Goal: Task Accomplishment & Management: Manage account settings

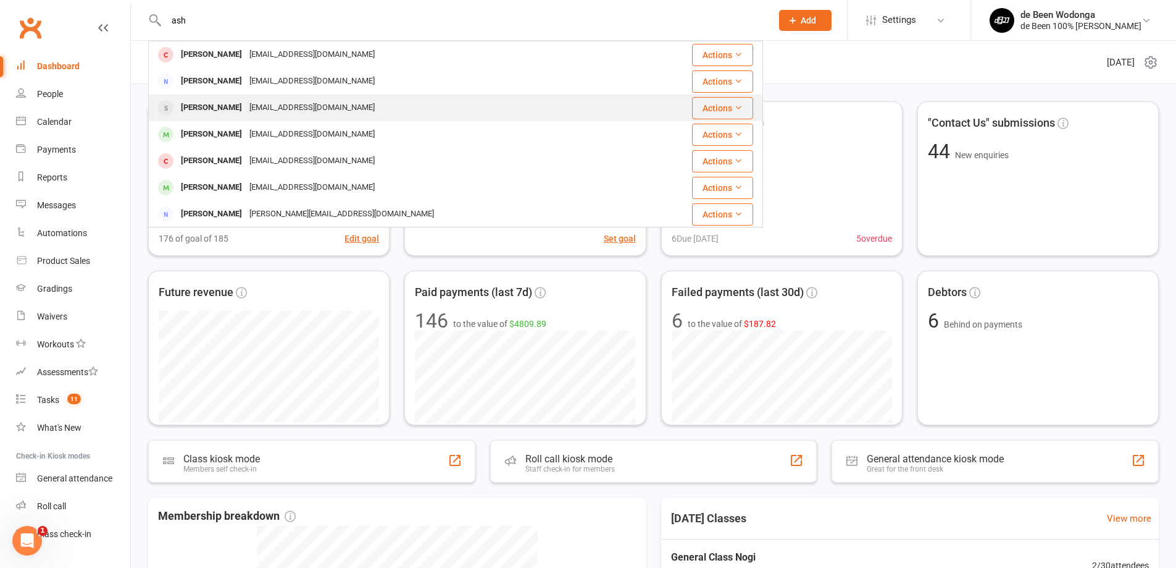
type input "ash"
click at [221, 105] on div "[PERSON_NAME]" at bounding box center [211, 108] width 69 height 18
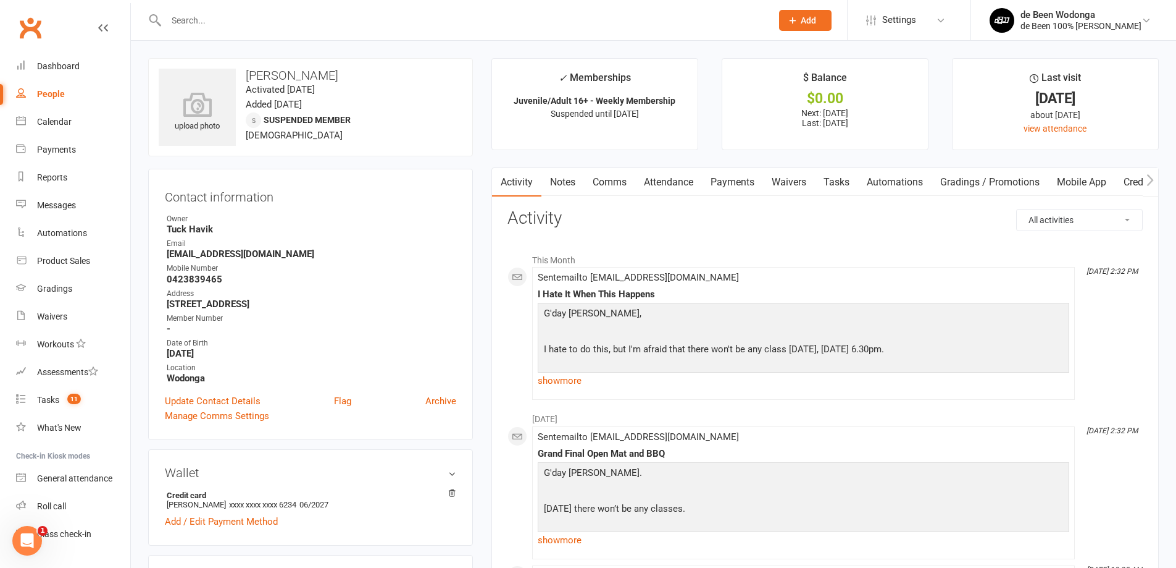
click at [608, 183] on link "Comms" at bounding box center [609, 182] width 51 height 28
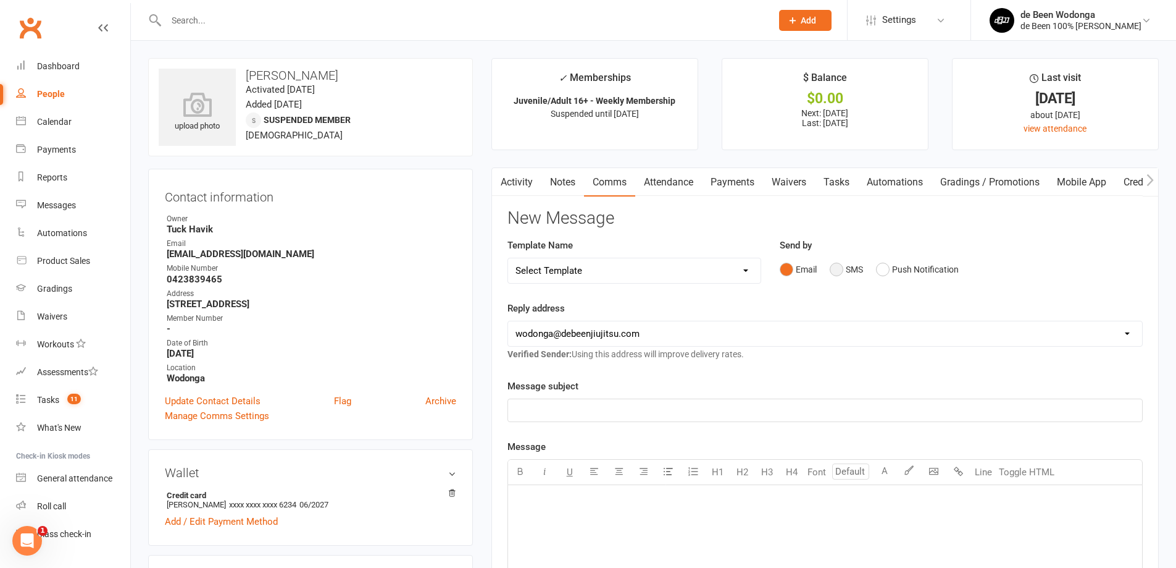
click at [846, 273] on button "SMS" at bounding box center [846, 269] width 33 height 23
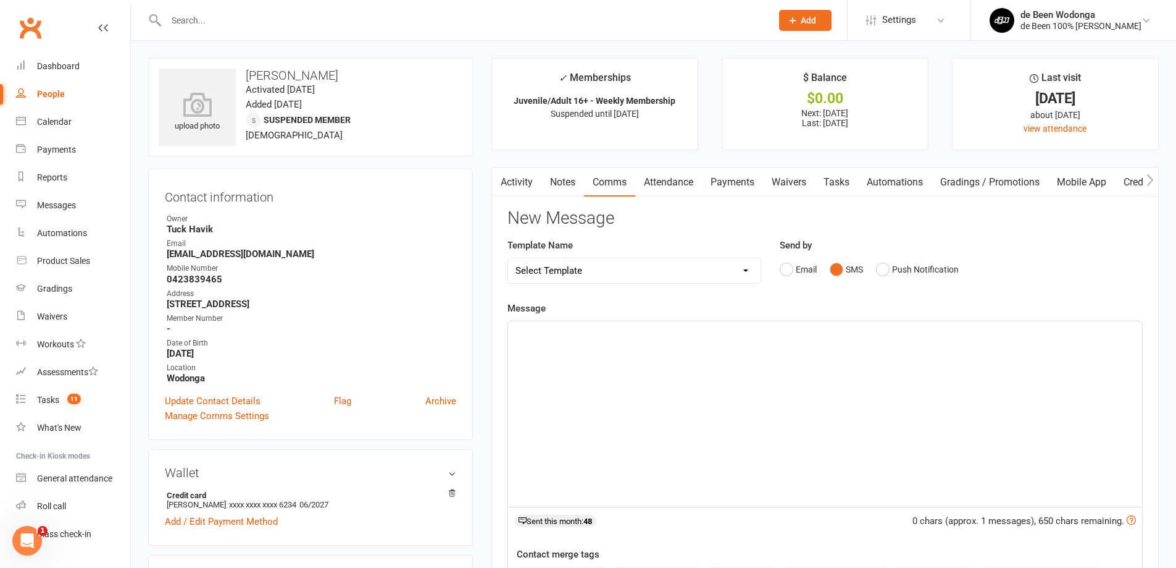
click at [687, 425] on div "﻿" at bounding box center [825, 413] width 634 height 185
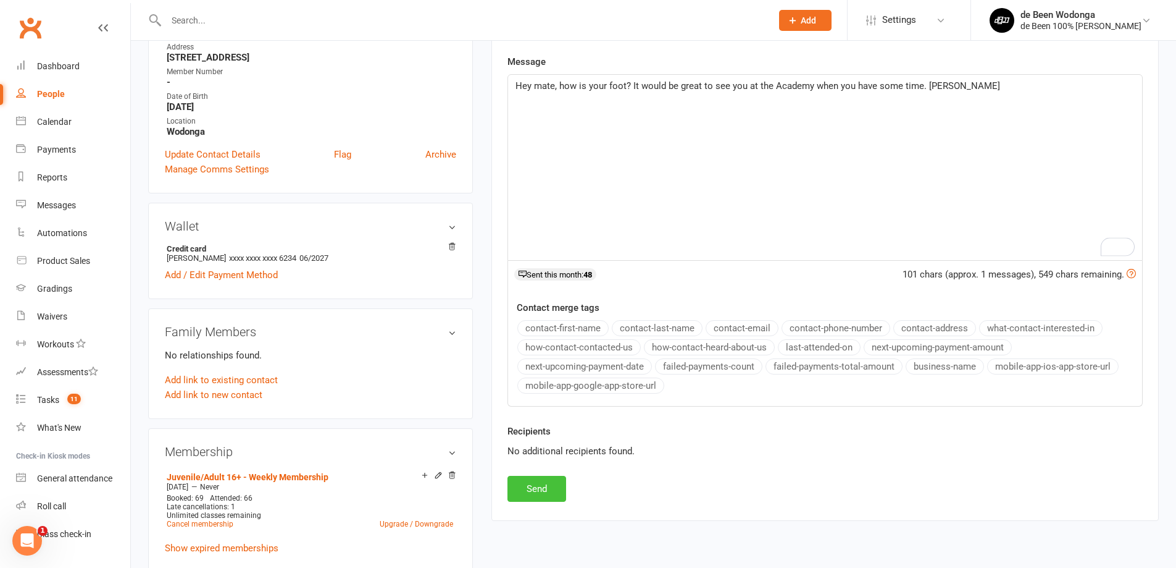
click at [517, 480] on button "Send" at bounding box center [537, 488] width 59 height 26
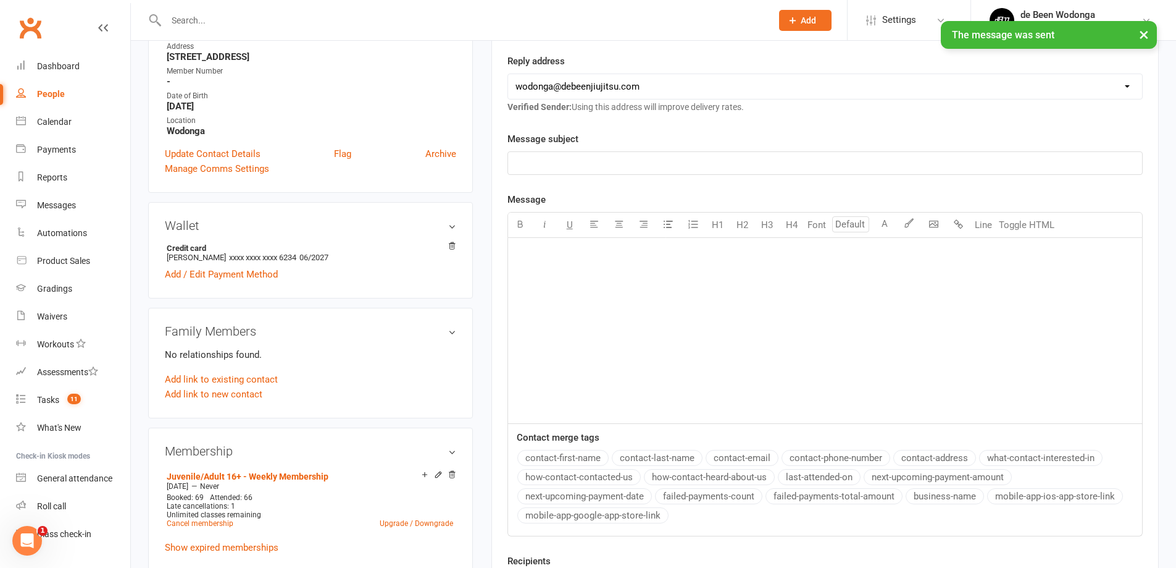
click at [254, 21] on div "× The message was sent" at bounding box center [580, 21] width 1160 height 0
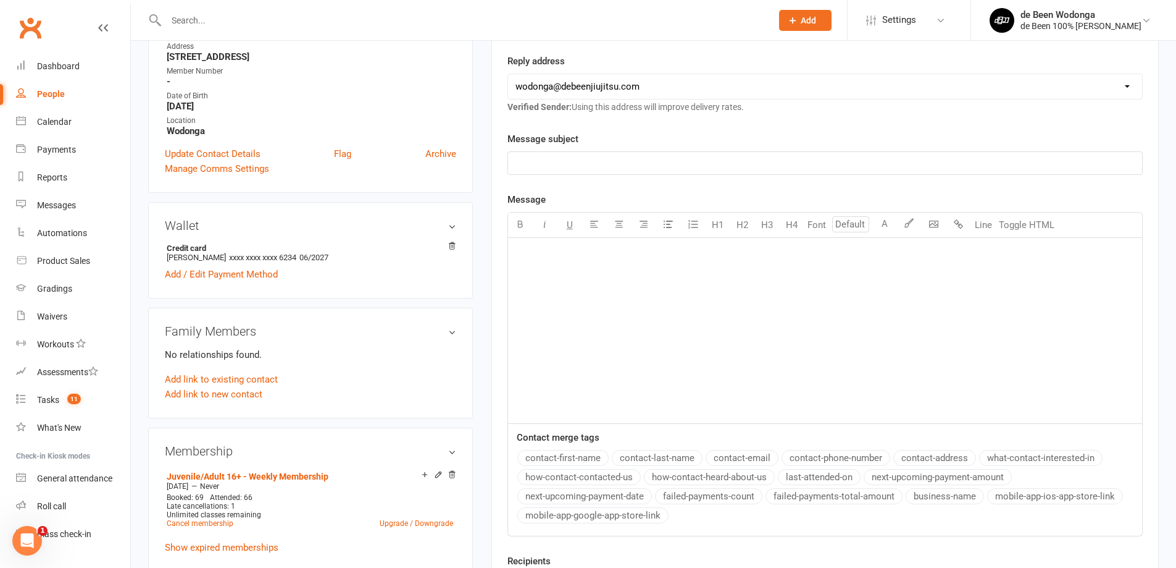
click at [245, 30] on div at bounding box center [455, 20] width 615 height 40
click at [213, 25] on input "text" at bounding box center [462, 20] width 601 height 17
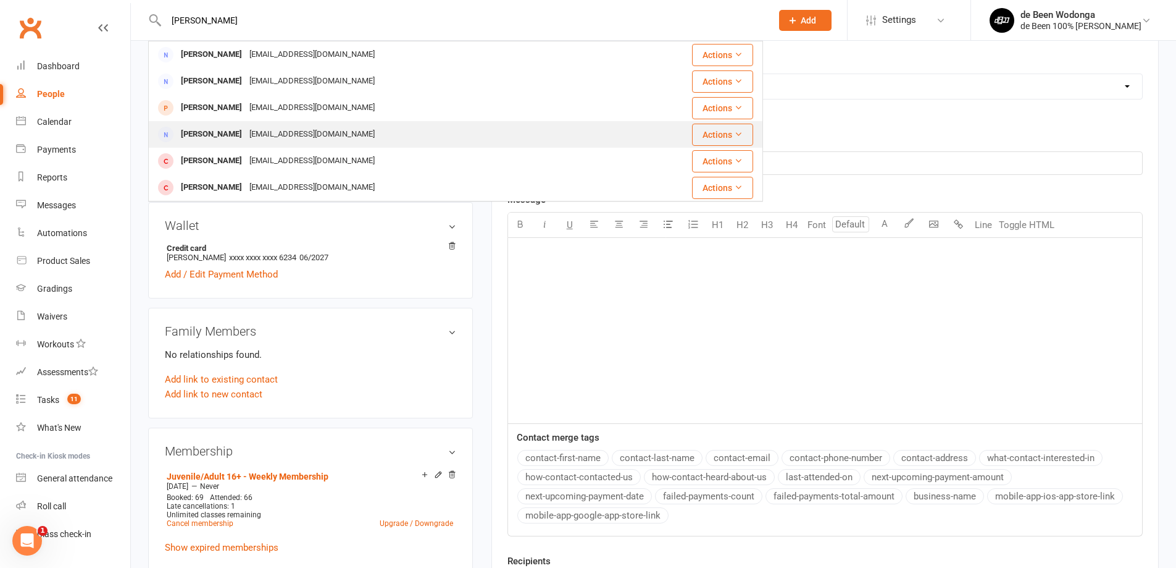
type input "[PERSON_NAME]"
click at [218, 124] on div "[PERSON_NAME] [EMAIL_ADDRESS][DOMAIN_NAME]" at bounding box center [384, 134] width 471 height 25
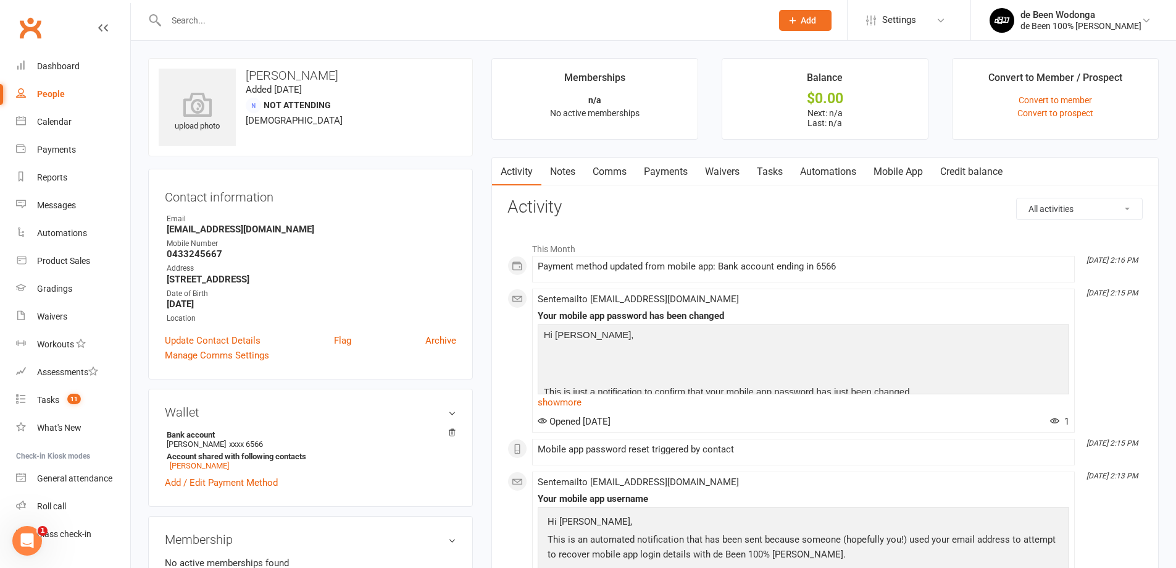
click at [617, 172] on link "Comms" at bounding box center [609, 171] width 51 height 28
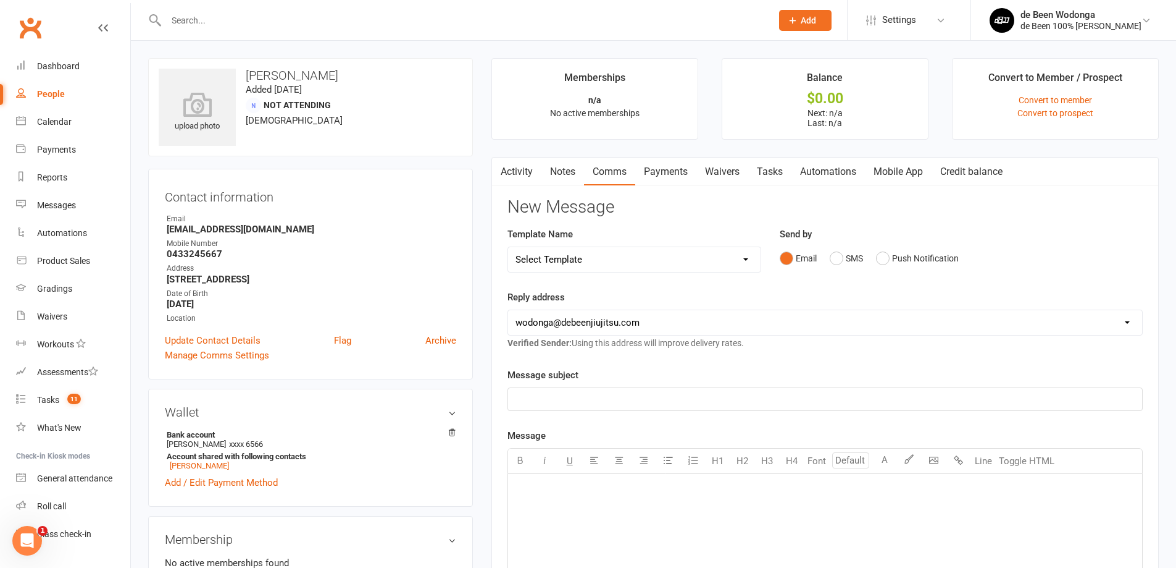
click at [567, 492] on p "﻿" at bounding box center [825, 489] width 619 height 15
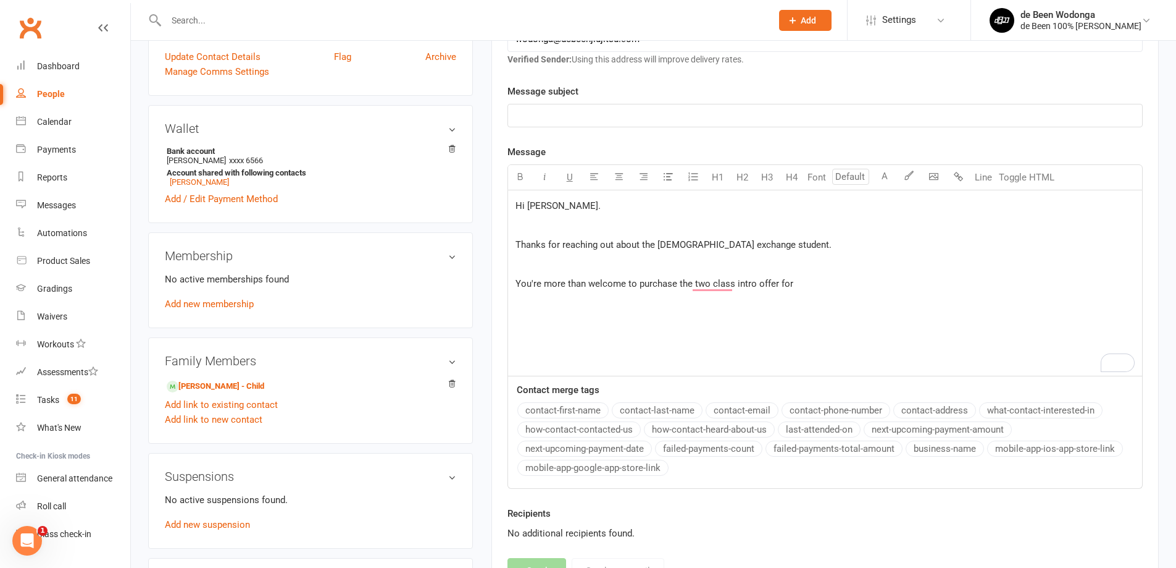
click at [810, 286] on p "You're more than welcome to purchase the two class intro offer for" at bounding box center [825, 283] width 619 height 15
click at [878, 293] on div "Hi [PERSON_NAME]. ﻿ Thanks for reaching out about the [DEMOGRAPHIC_DATA] exchan…" at bounding box center [825, 282] width 634 height 185
click at [865, 288] on p "You're more than welcome to purchase the two class intro offer for him if you w…" at bounding box center [825, 283] width 619 height 15
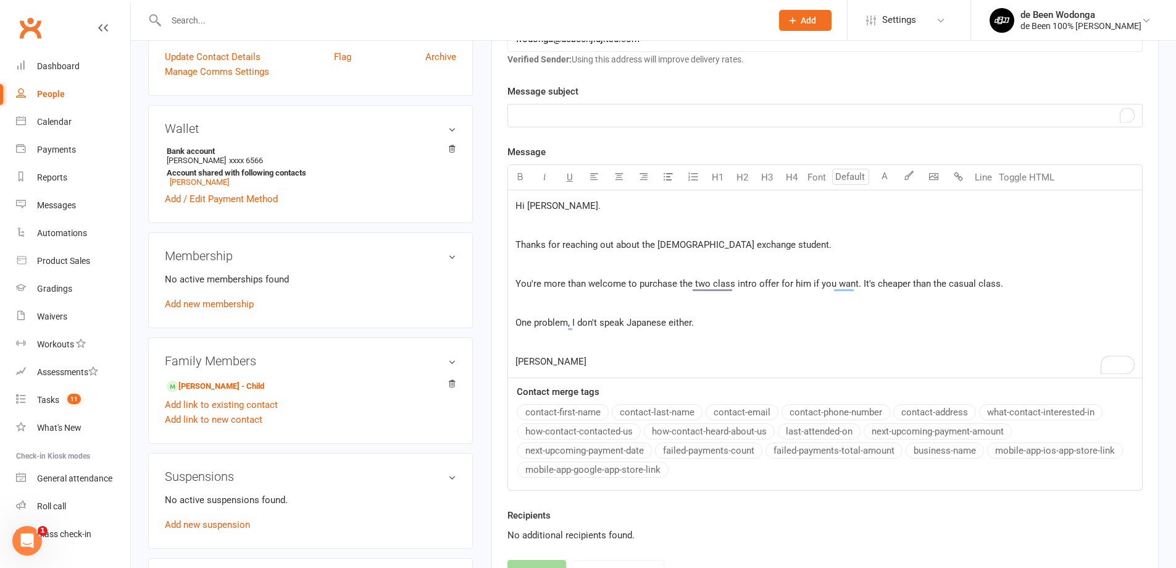
click at [697, 119] on p "﻿" at bounding box center [825, 115] width 619 height 15
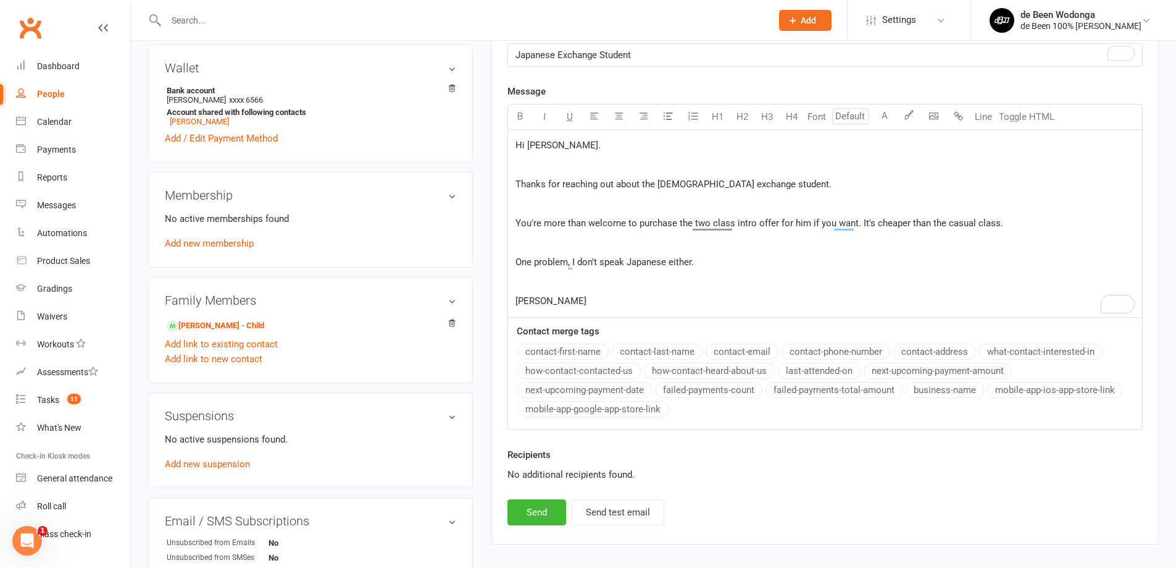
scroll to position [345, 0]
click at [543, 524] on button "Send" at bounding box center [537, 511] width 59 height 26
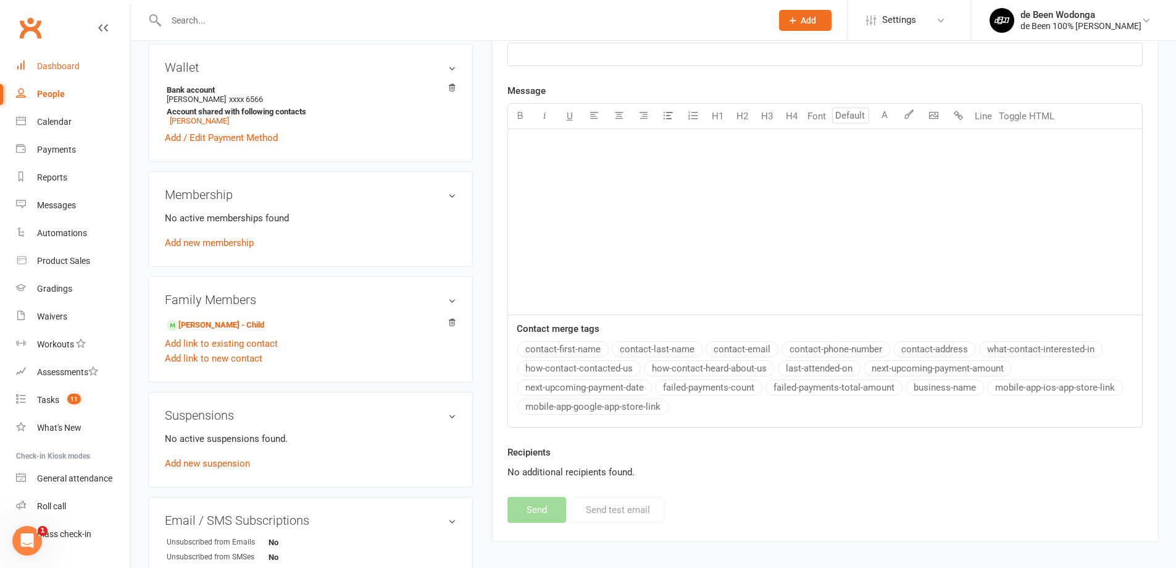
click at [76, 69] on div "Dashboard" at bounding box center [58, 66] width 43 height 10
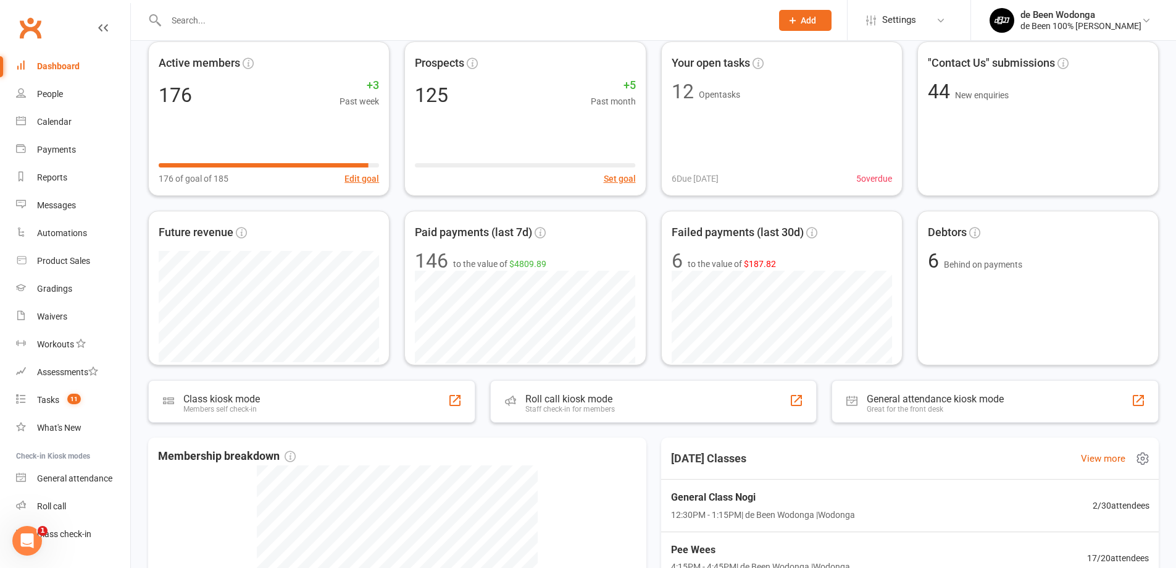
scroll to position [61, 0]
click at [816, 495] on span "General Class Nogi" at bounding box center [760, 496] width 188 height 16
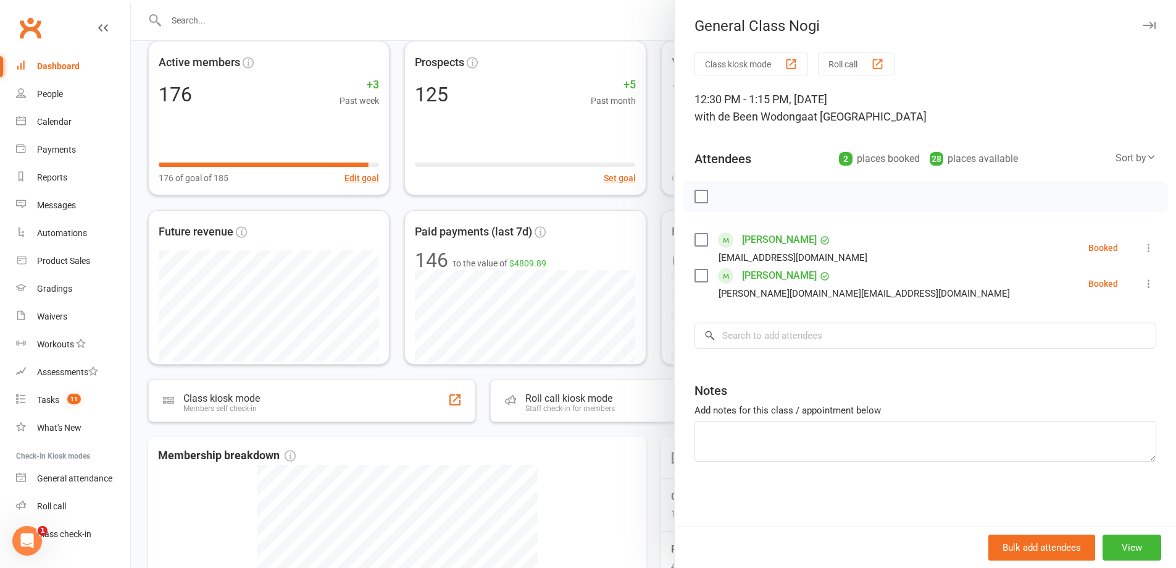
click at [649, 434] on div at bounding box center [653, 284] width 1045 height 568
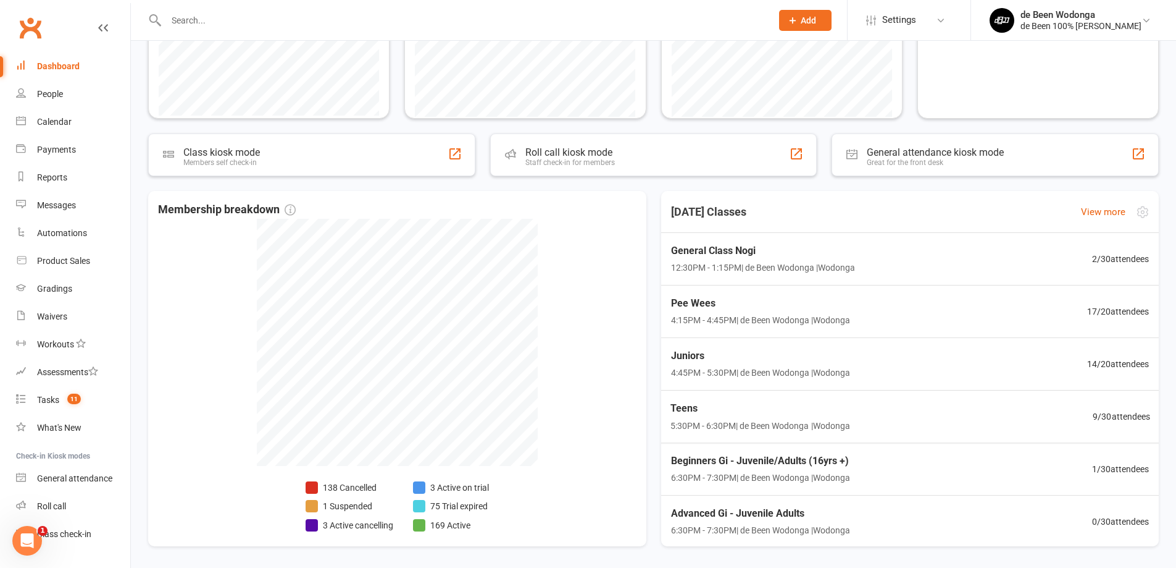
scroll to position [308, 0]
click at [1040, 408] on div "Teens 5:30PM - 6:30PM | de Been Wodonga | Wodonga 9 / 30 attendees" at bounding box center [910, 415] width 518 height 54
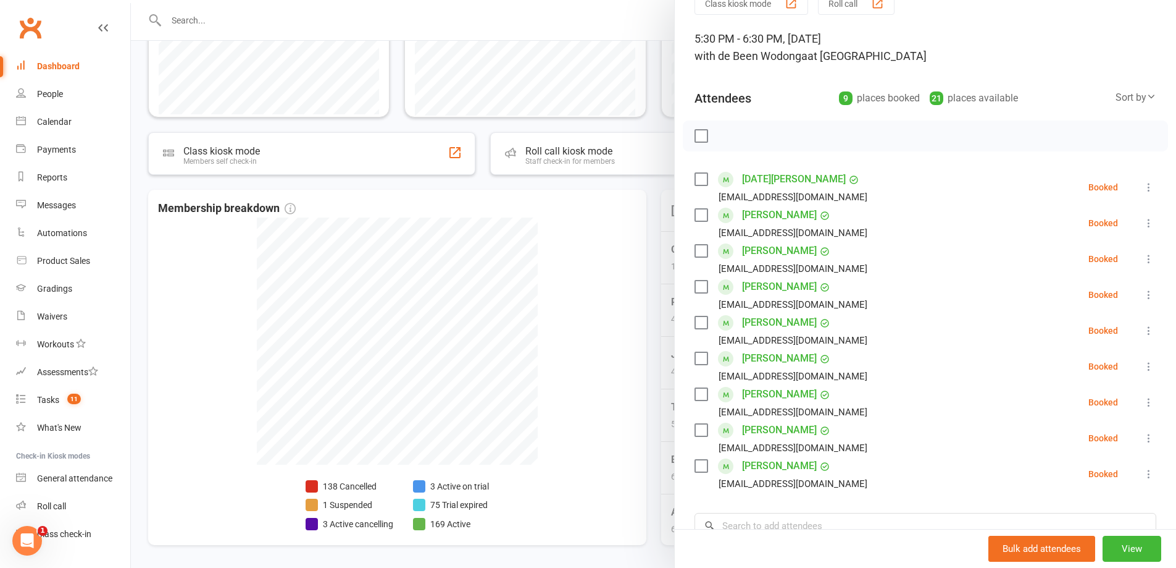
scroll to position [61, 0]
click at [637, 404] on div at bounding box center [653, 284] width 1045 height 568
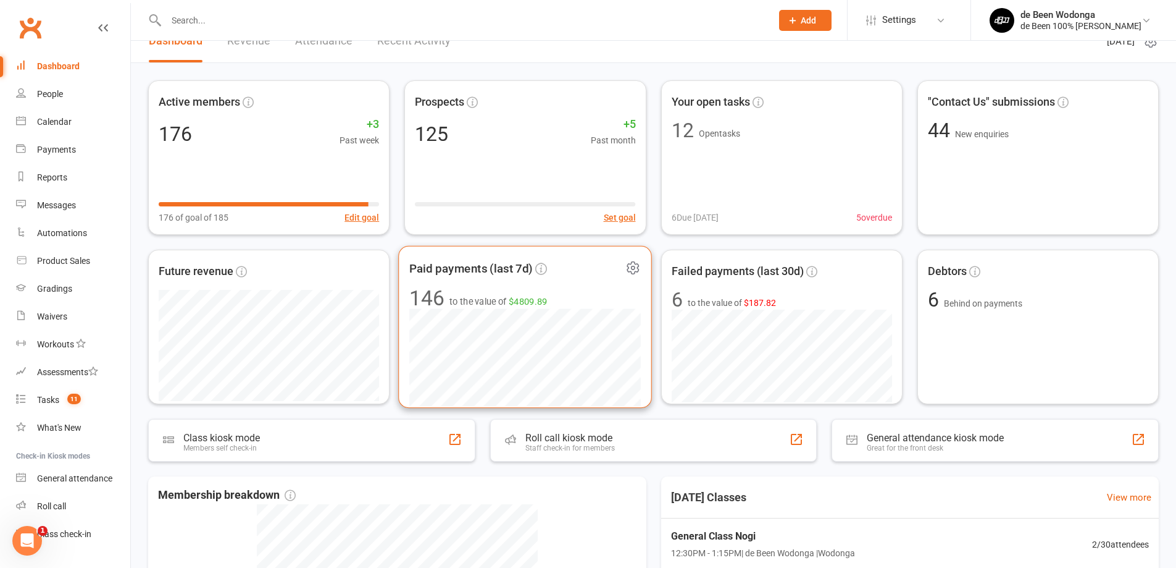
scroll to position [0, 0]
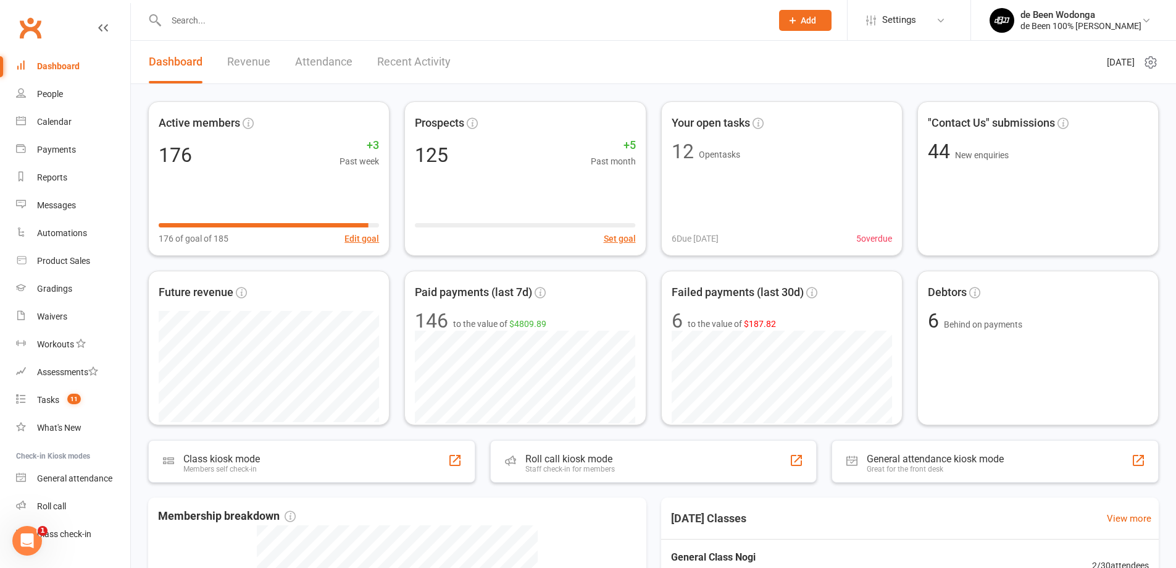
click at [252, 24] on input "text" at bounding box center [462, 20] width 601 height 17
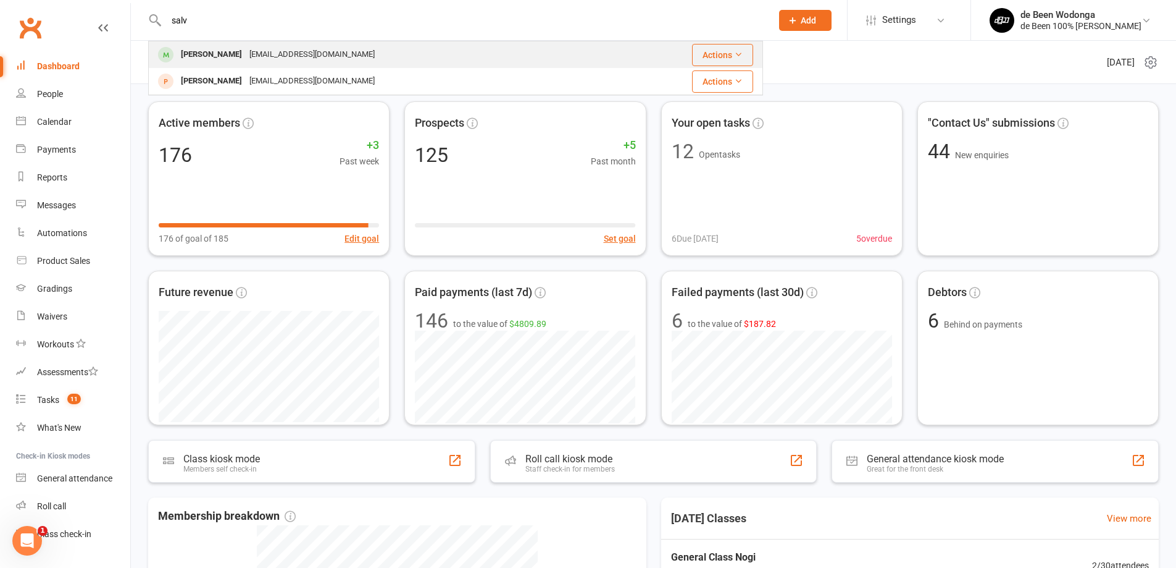
type input "salv"
click at [202, 51] on div "[PERSON_NAME]" at bounding box center [211, 55] width 69 height 18
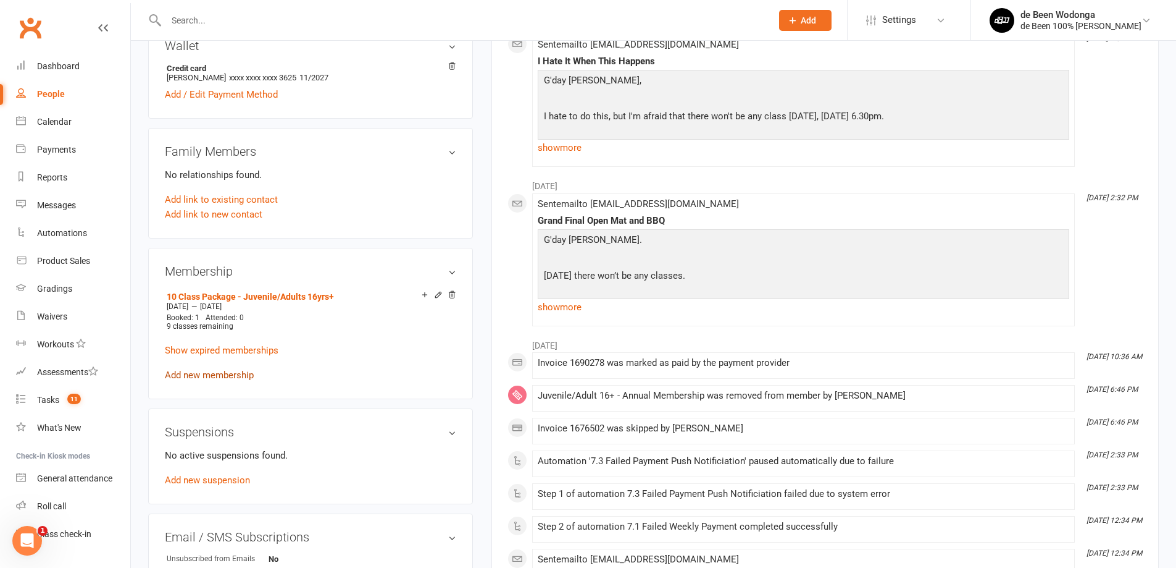
scroll to position [432, 0]
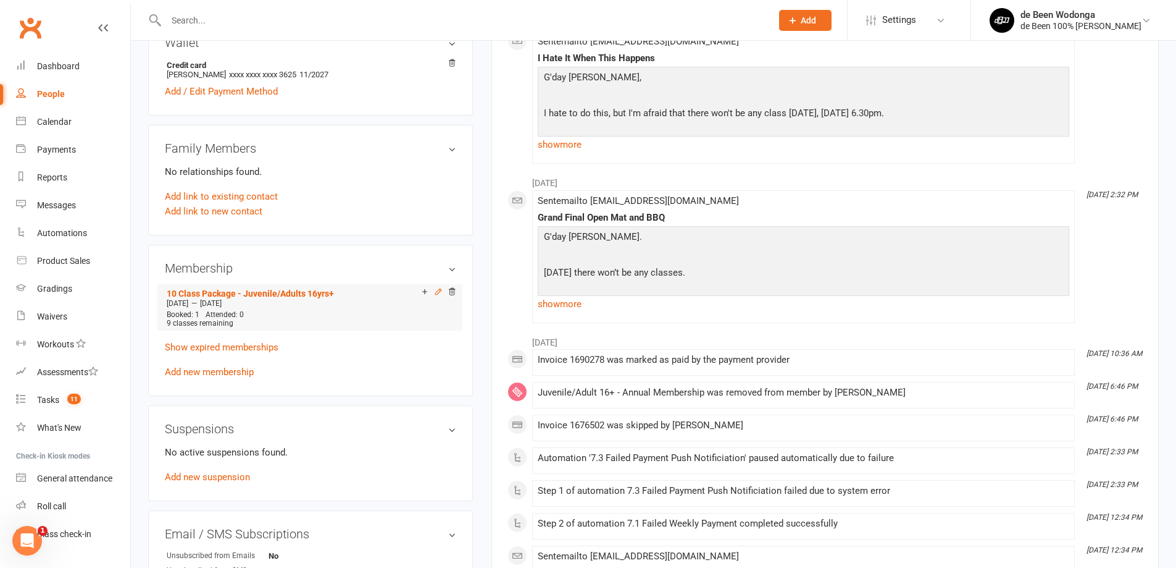
click at [436, 294] on icon at bounding box center [438, 291] width 9 height 9
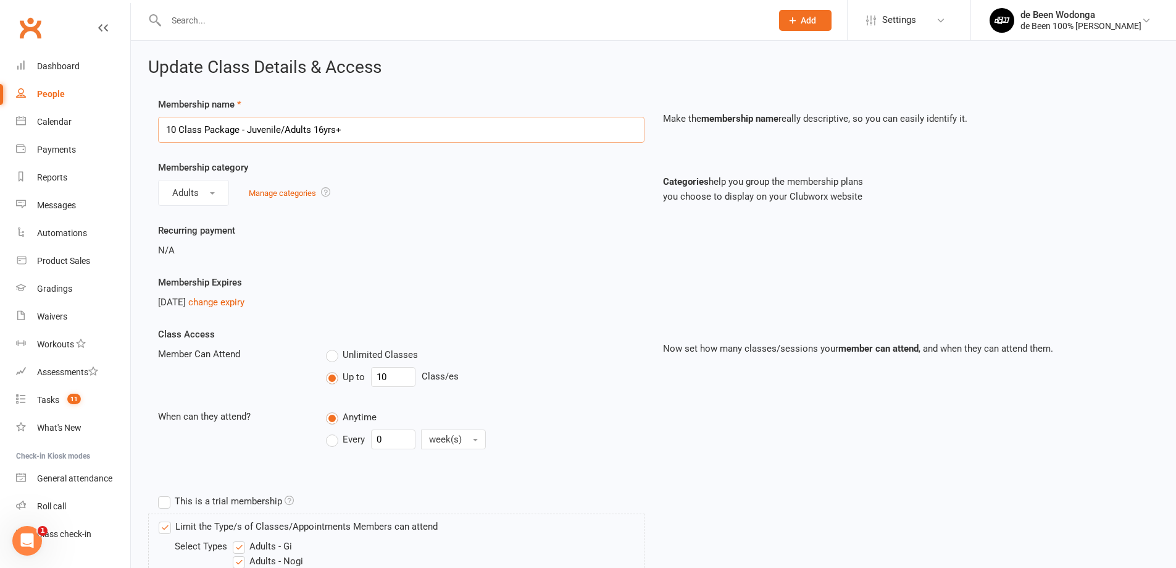
click at [469, 122] on input "10 Class Package - Juvenile/Adults 16yrs+" at bounding box center [401, 130] width 487 height 26
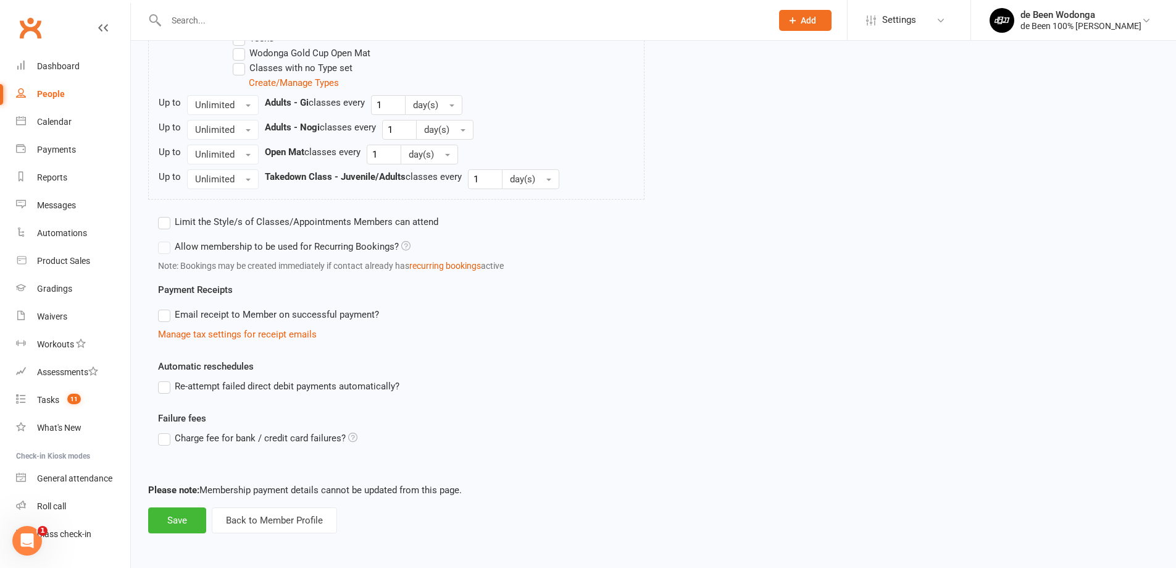
scroll to position [686, 0]
click at [239, 515] on button "Back to Member Profile" at bounding box center [274, 519] width 125 height 26
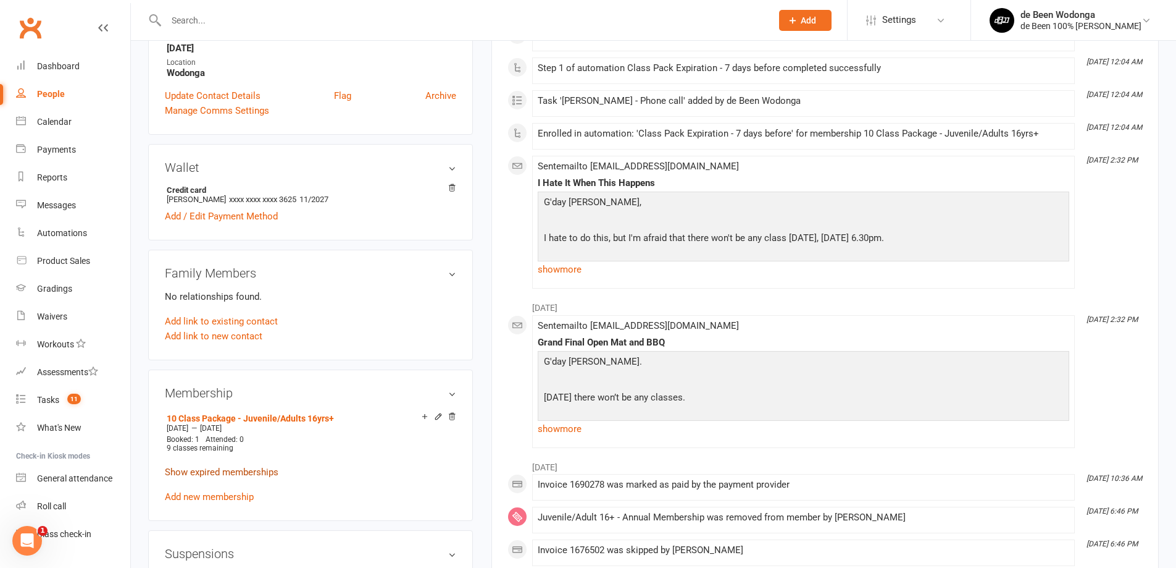
scroll to position [308, 0]
click at [233, 493] on link "Add new membership" at bounding box center [209, 495] width 89 height 11
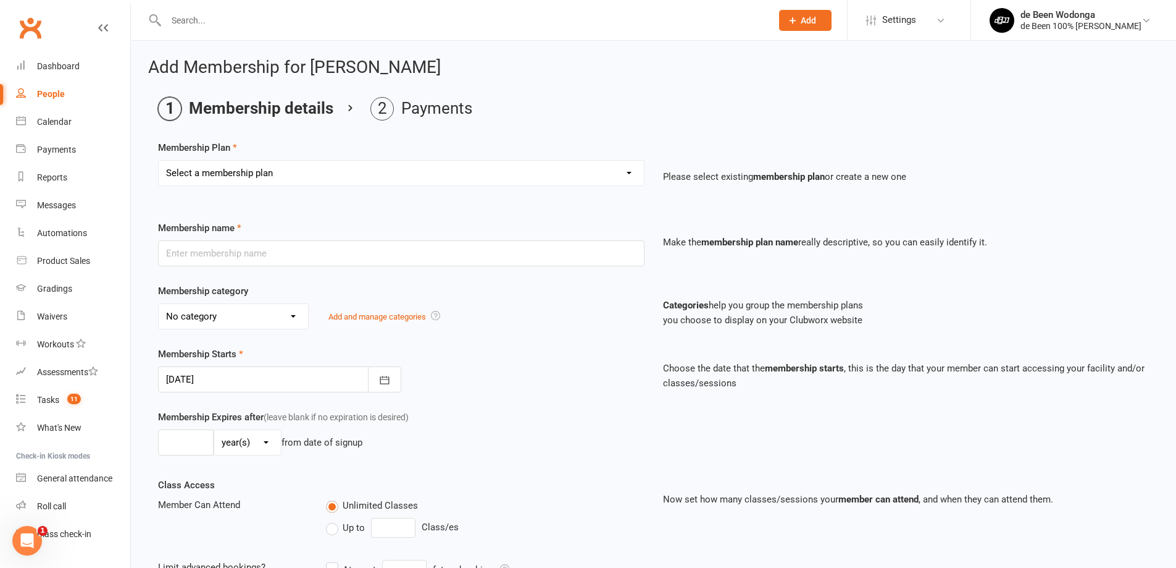
click at [333, 177] on select "Select a membership plan Create new Membership Plan Mobile Test Membership 2 Cl…" at bounding box center [401, 173] width 485 height 25
select select "12"
click at [159, 161] on select "Select a membership plan Create new Membership Plan Mobile Test Membership 2 Cl…" at bounding box center [401, 173] width 485 height 25
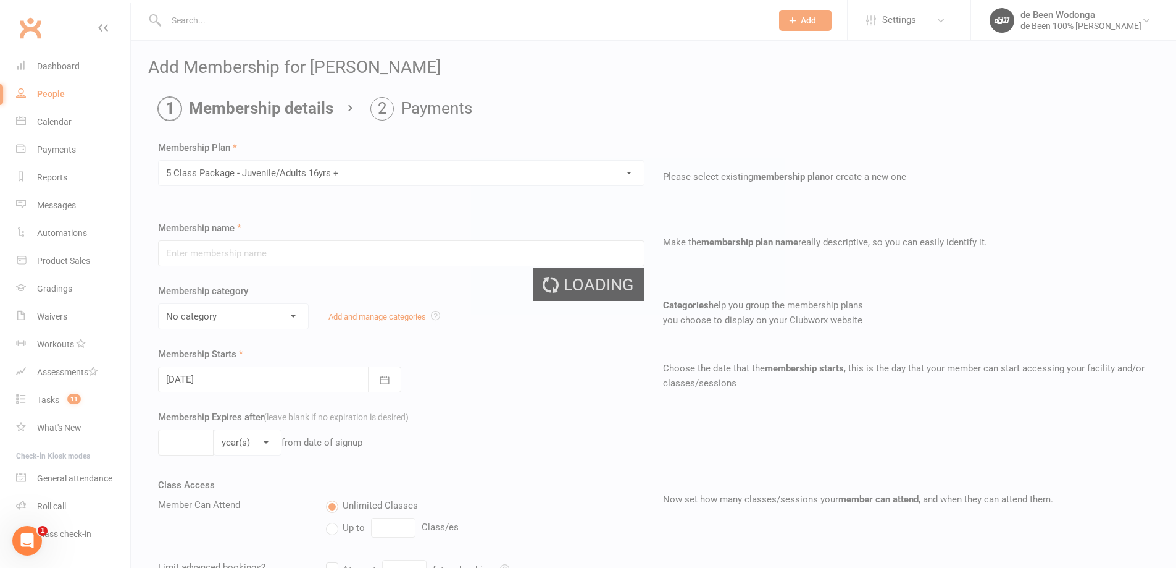
type input "5 Class Package - Juvenile/Adults 16yrs +"
select select "0"
type input "1"
select select "2"
type input "5"
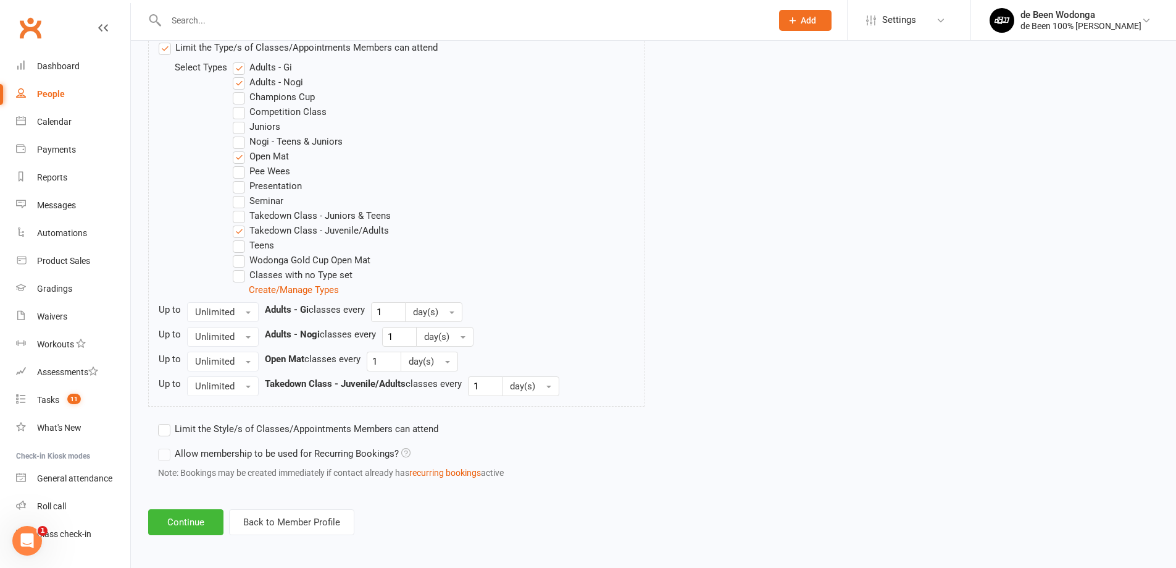
scroll to position [632, 0]
click at [188, 526] on button "Continue" at bounding box center [185, 519] width 75 height 26
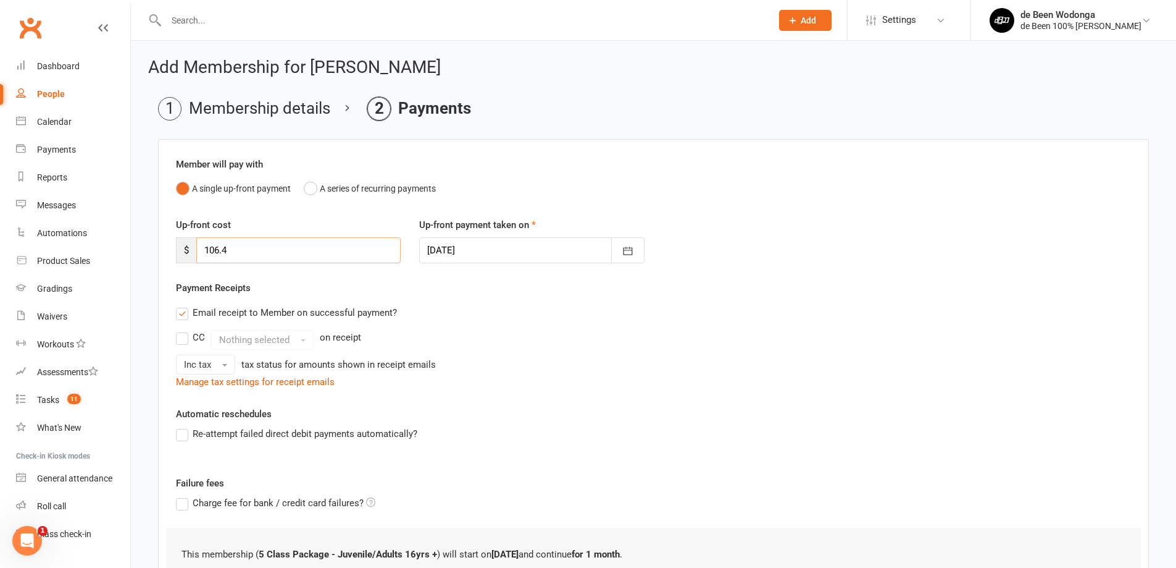
drag, startPoint x: 278, startPoint y: 245, endPoint x: 165, endPoint y: 247, distance: 113.0
click at [165, 247] on div "Member will pay with A single up-front payment A series of recurring payments U…" at bounding box center [653, 393] width 991 height 509
type input "0"
click at [508, 351] on div "CC Nothing selected on receipt Inc tax tax status for amounts shown in receipt …" at bounding box center [653, 352] width 955 height 44
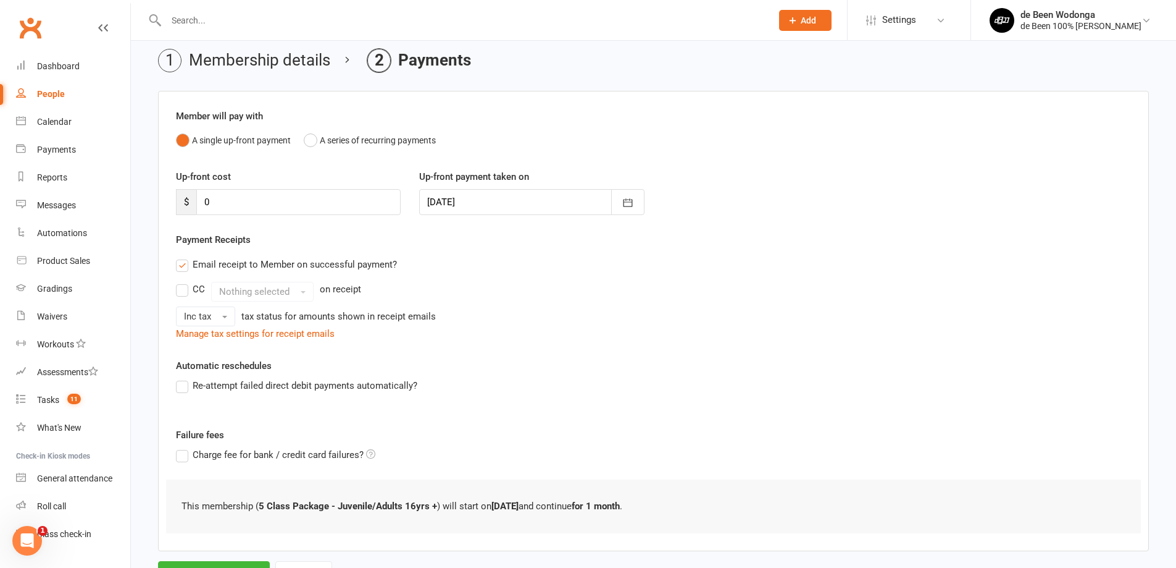
scroll to position [105, 0]
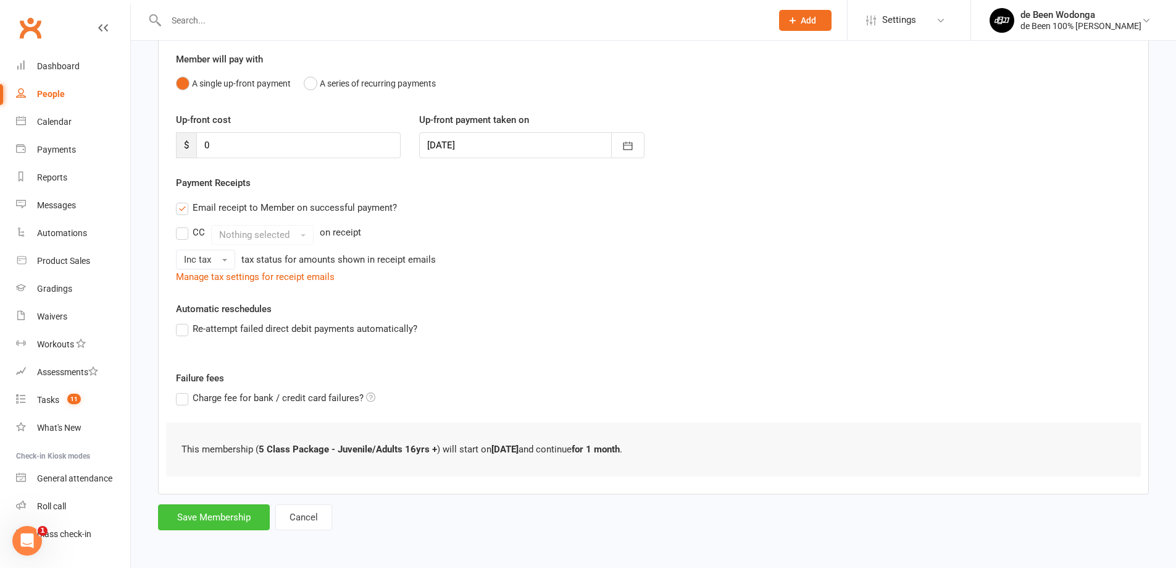
click at [227, 516] on button "Save Membership" at bounding box center [214, 517] width 112 height 26
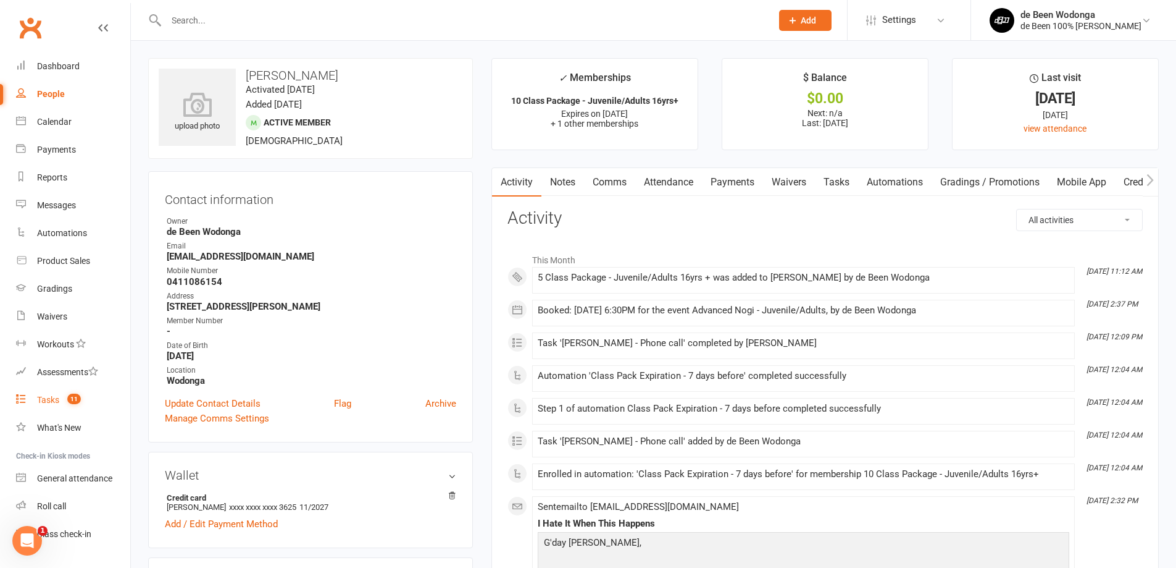
click at [46, 396] on div "Tasks" at bounding box center [48, 400] width 22 height 10
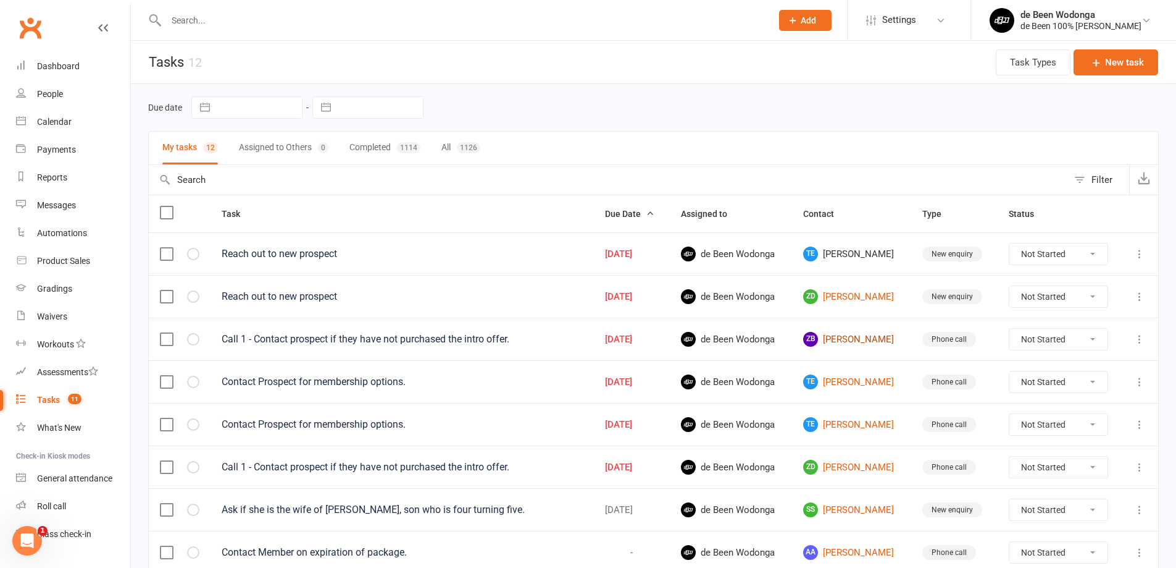
click at [846, 341] on link "ZB [PERSON_NAME]" at bounding box center [851, 339] width 97 height 15
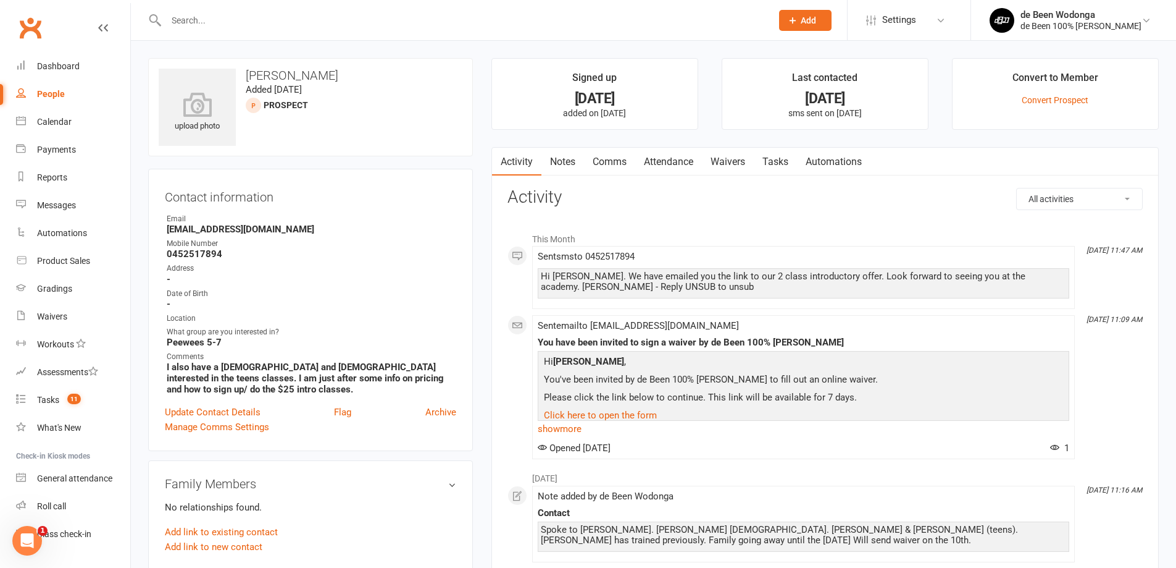
click at [743, 162] on link "Waivers" at bounding box center [728, 162] width 52 height 28
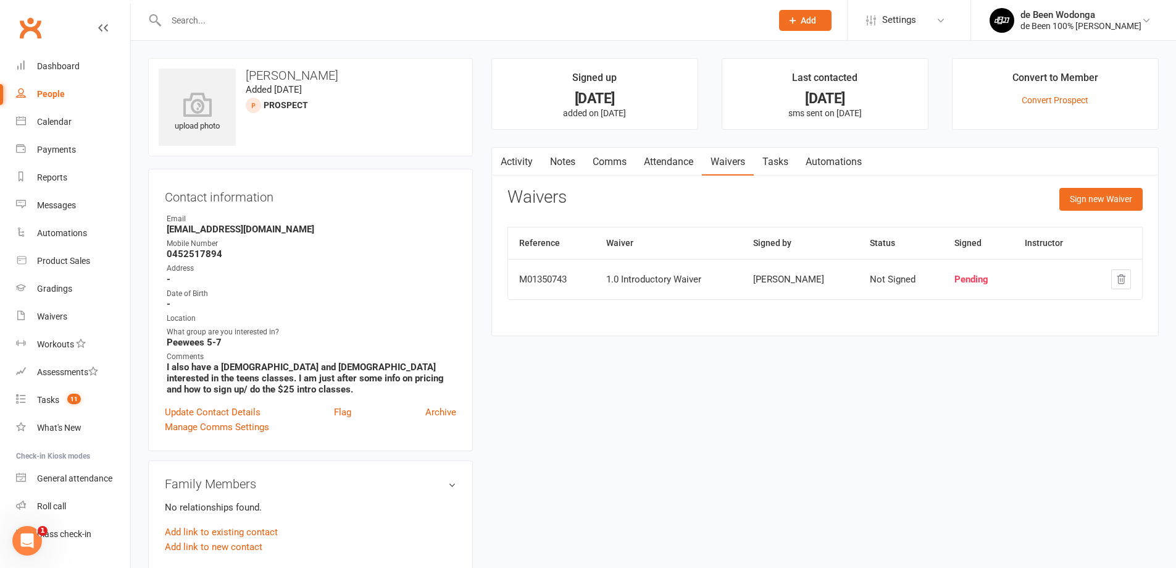
click at [507, 156] on button "button" at bounding box center [499, 162] width 15 height 28
click at [513, 165] on link "Activity" at bounding box center [516, 162] width 49 height 28
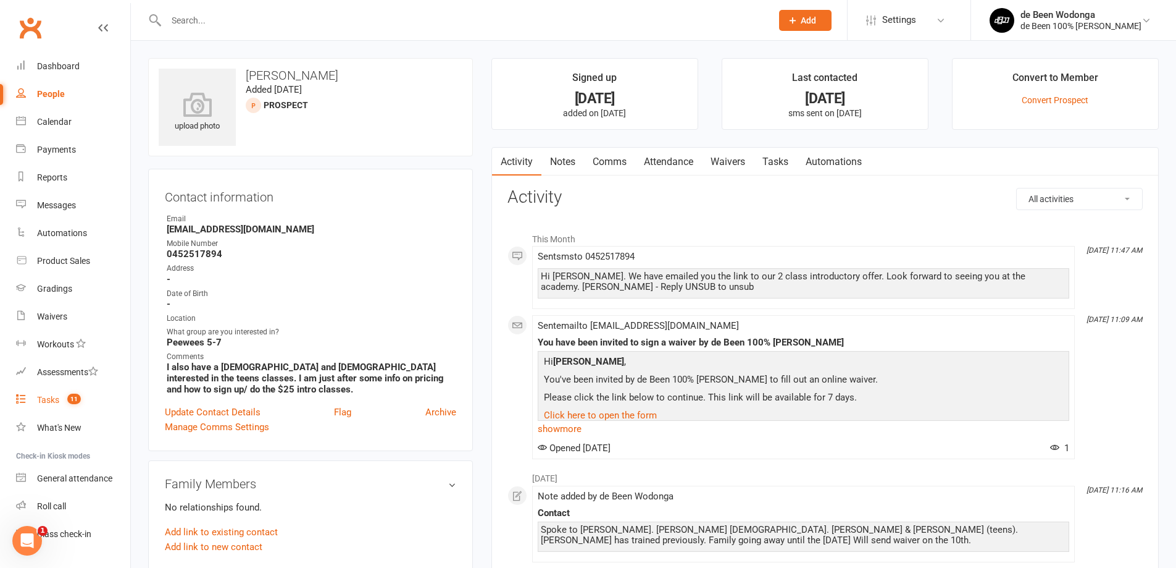
click at [38, 396] on div "Tasks" at bounding box center [48, 400] width 22 height 10
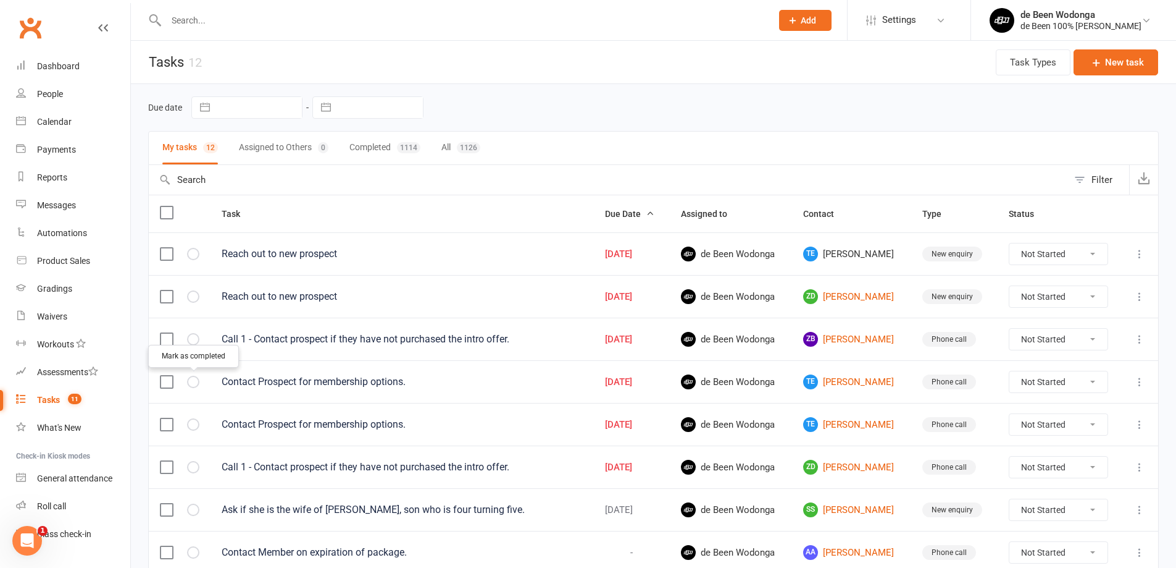
click at [188, 382] on button "button" at bounding box center [193, 381] width 12 height 12
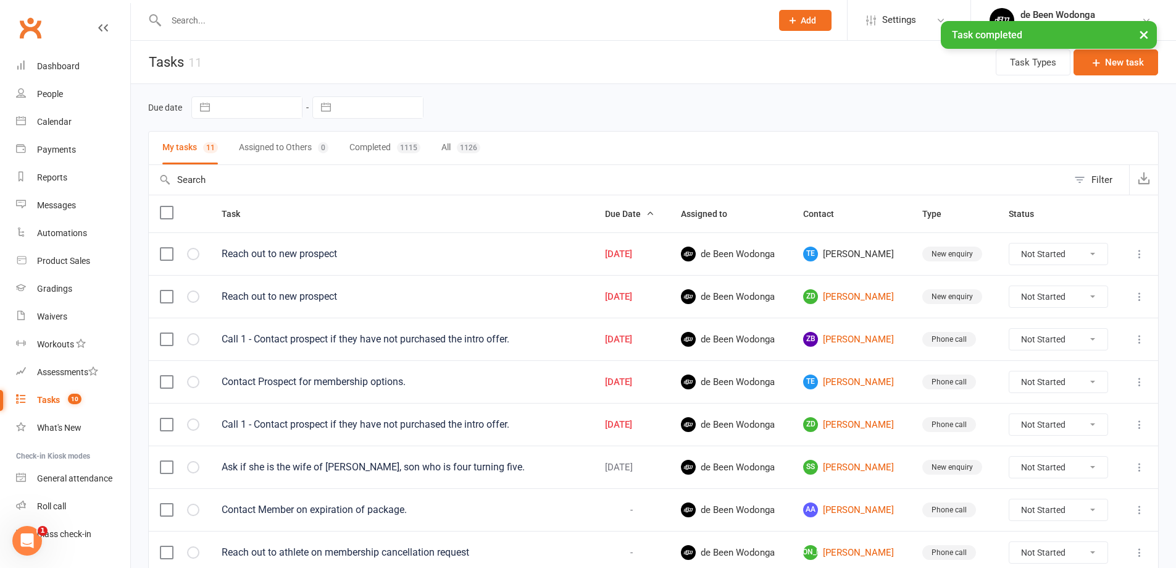
click at [188, 382] on button "button" at bounding box center [193, 381] width 12 height 12
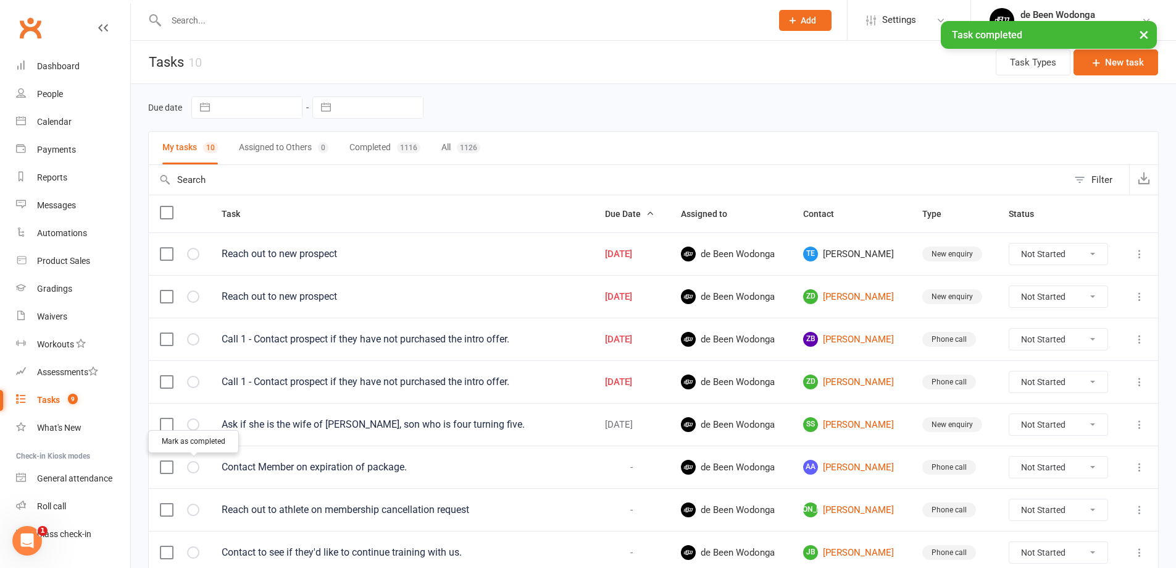
click at [0, 0] on icon "button" at bounding box center [0, 0] width 0 height 0
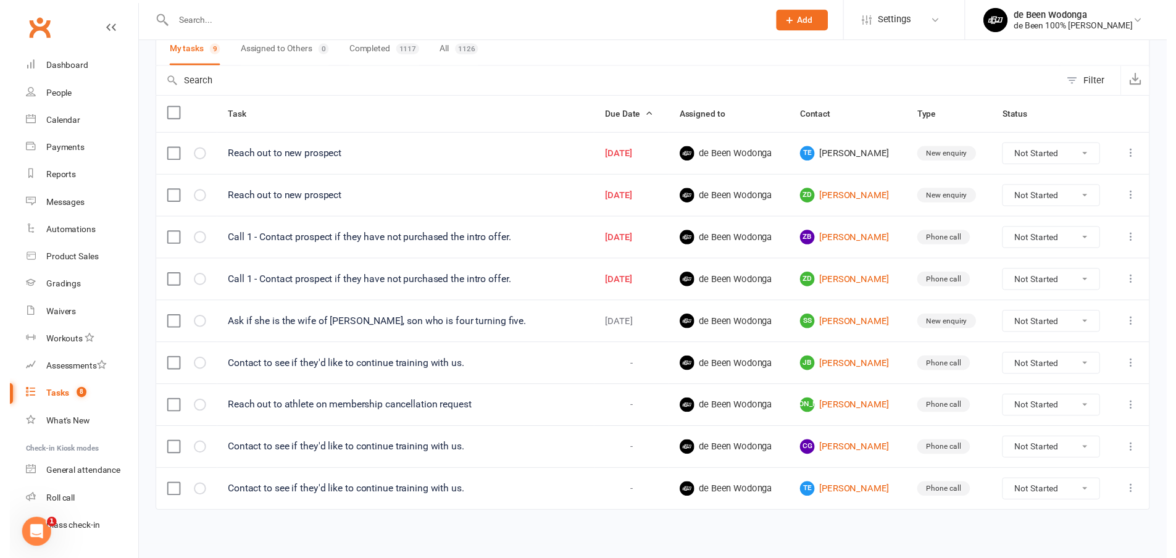
scroll to position [101, 0]
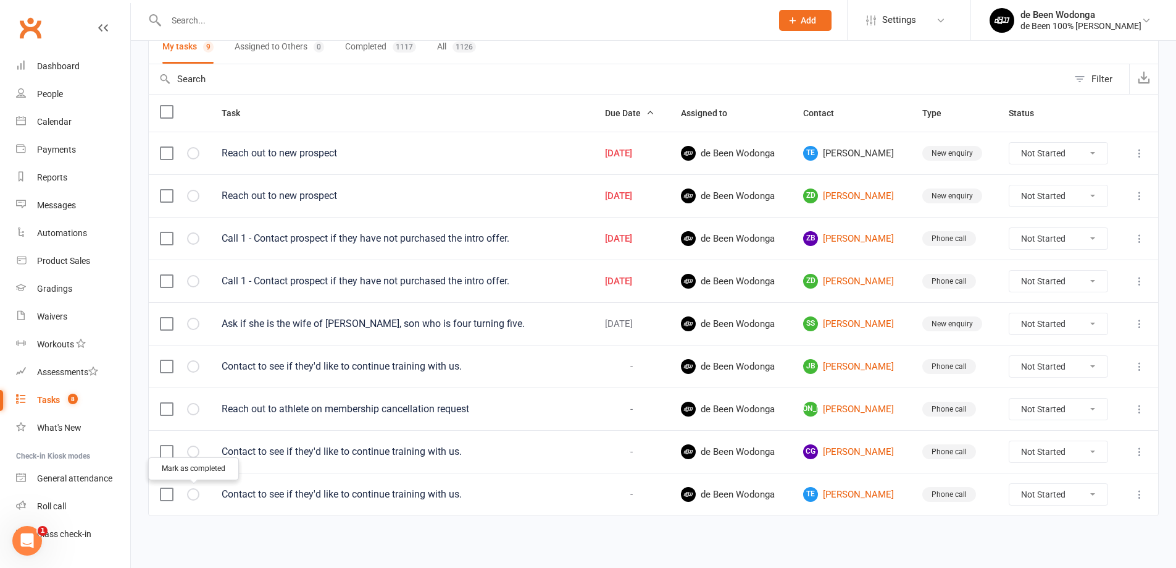
click at [0, 0] on icon "button" at bounding box center [0, 0] width 0 height 0
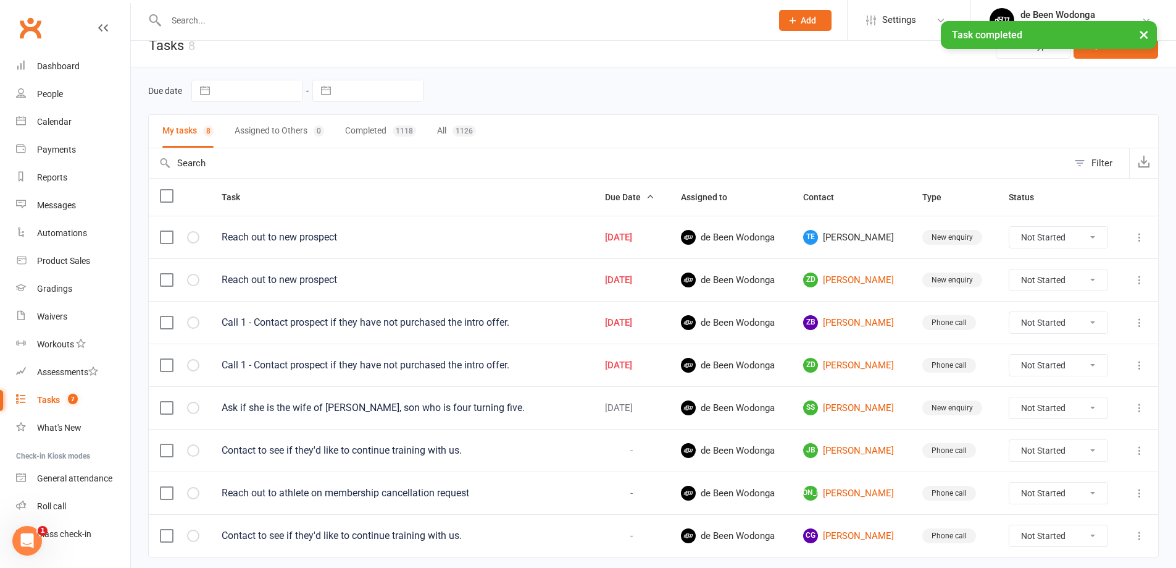
scroll to position [0, 0]
